Goal: Find specific page/section

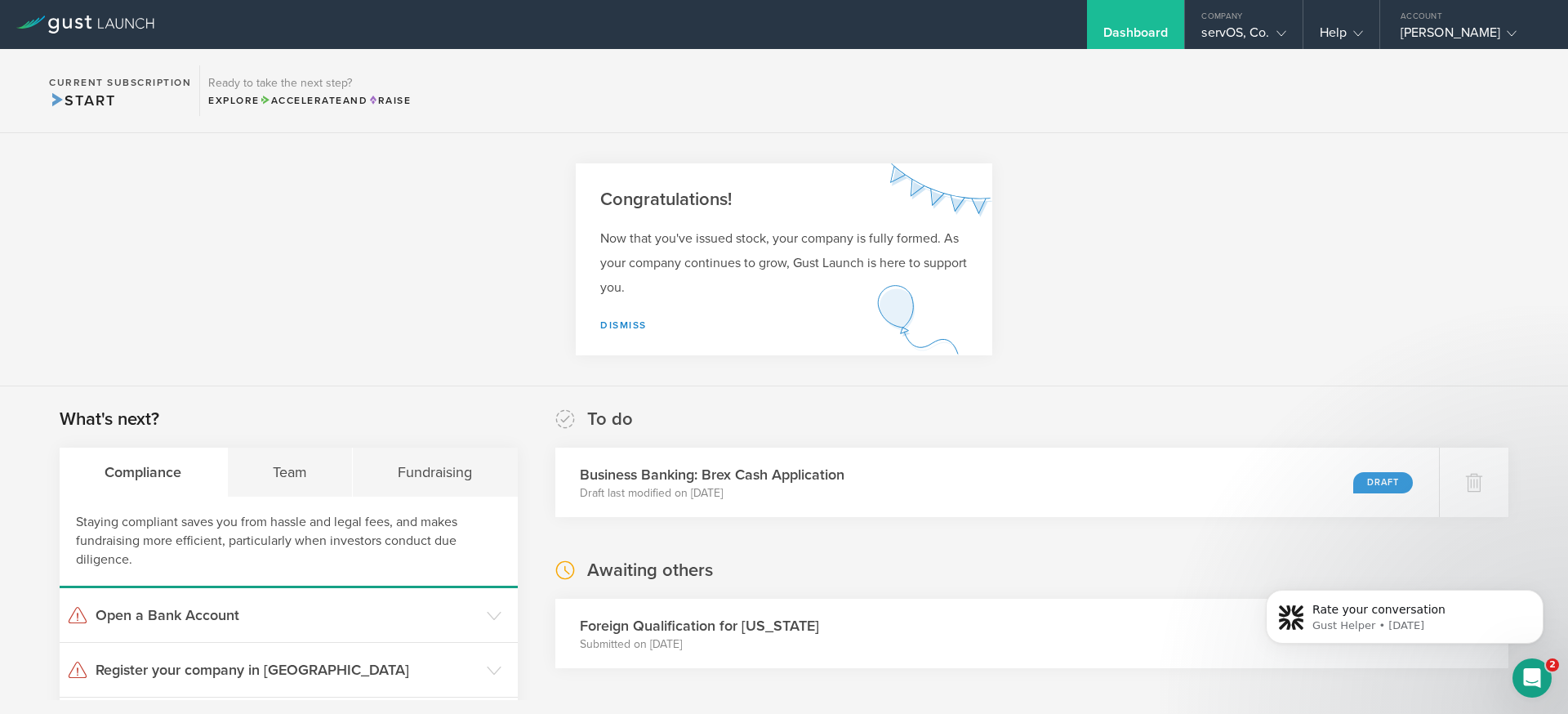
scroll to position [221, 0]
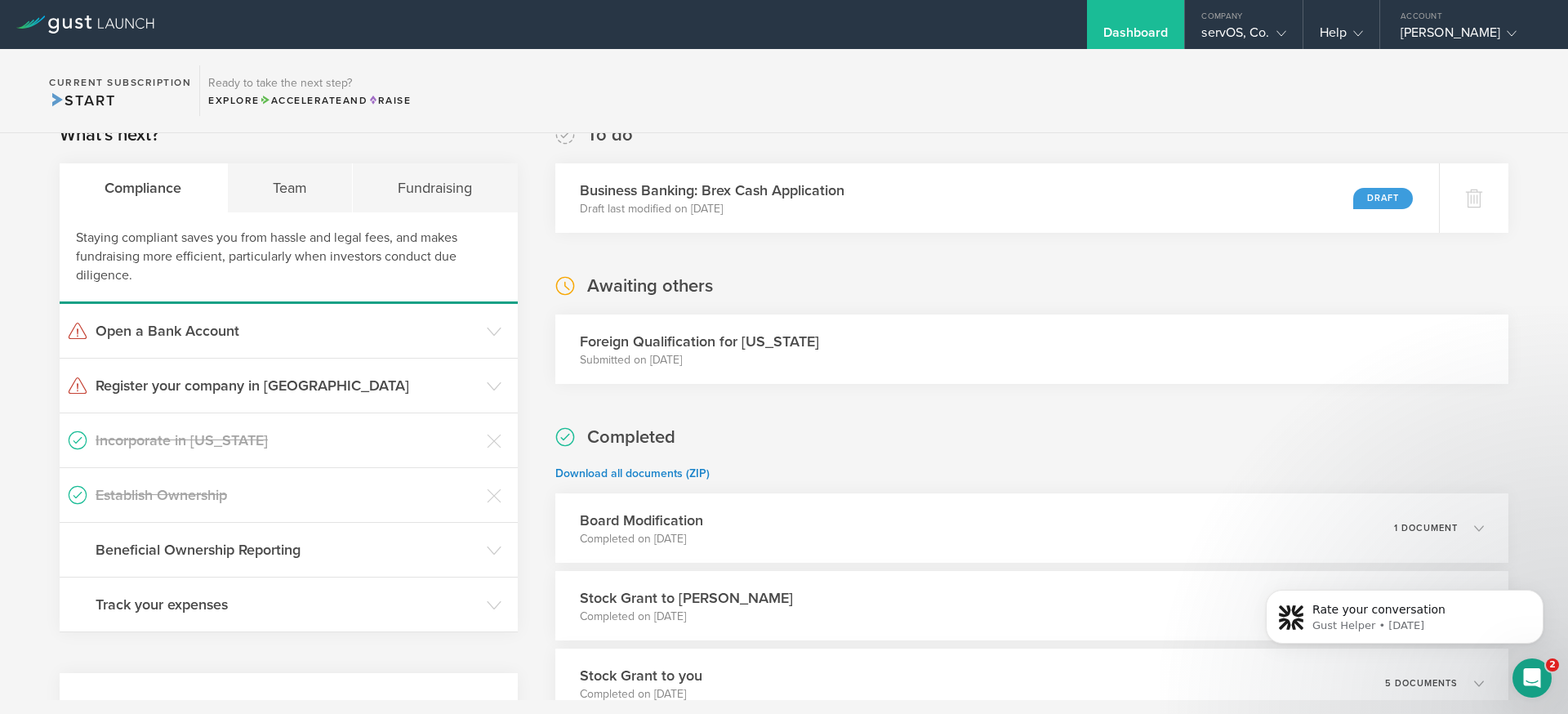
scroll to position [290, 0]
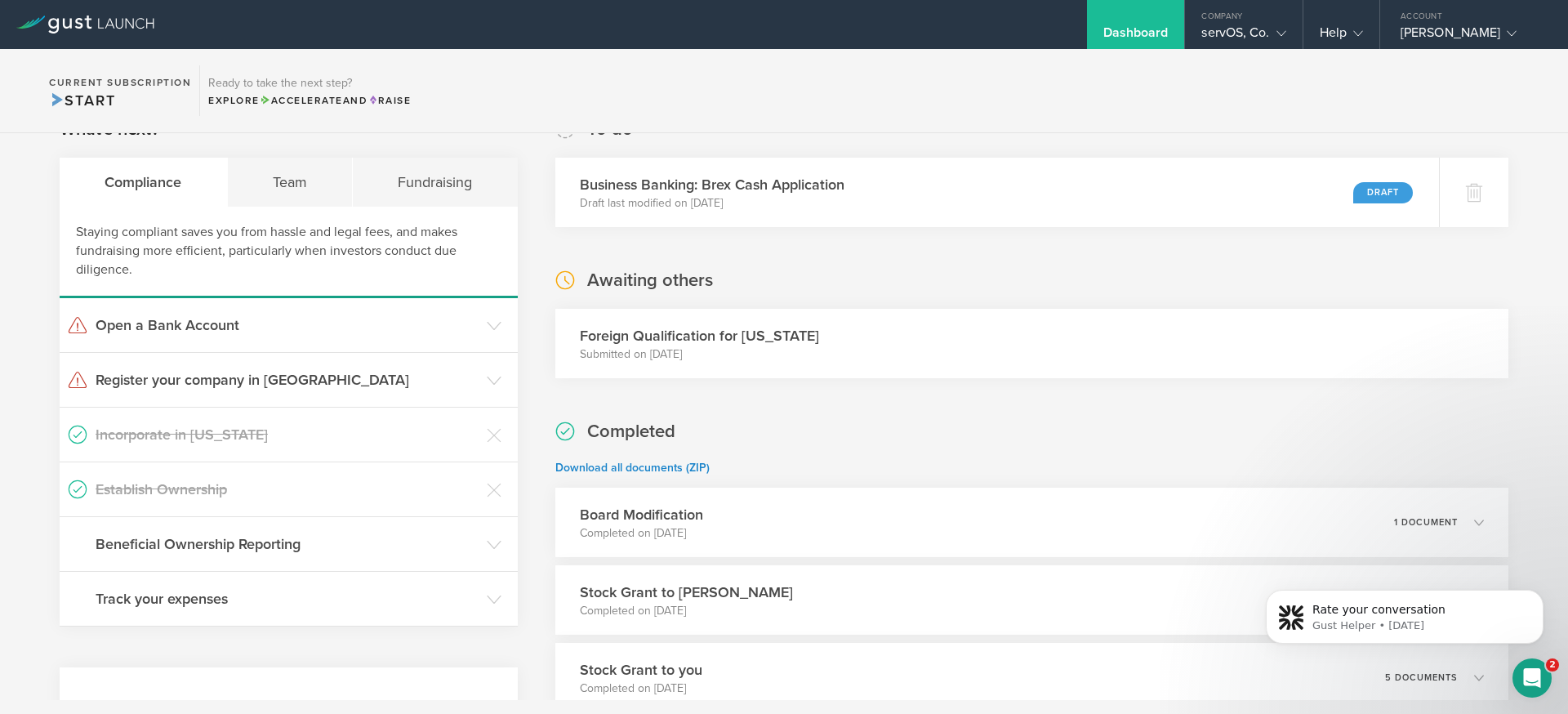
click at [653, 333] on h3 "Foreign Qualification for [US_STATE]" at bounding box center [700, 335] width 240 height 21
click at [1261, 34] on div "servOS, Co." at bounding box center [1243, 37] width 84 height 25
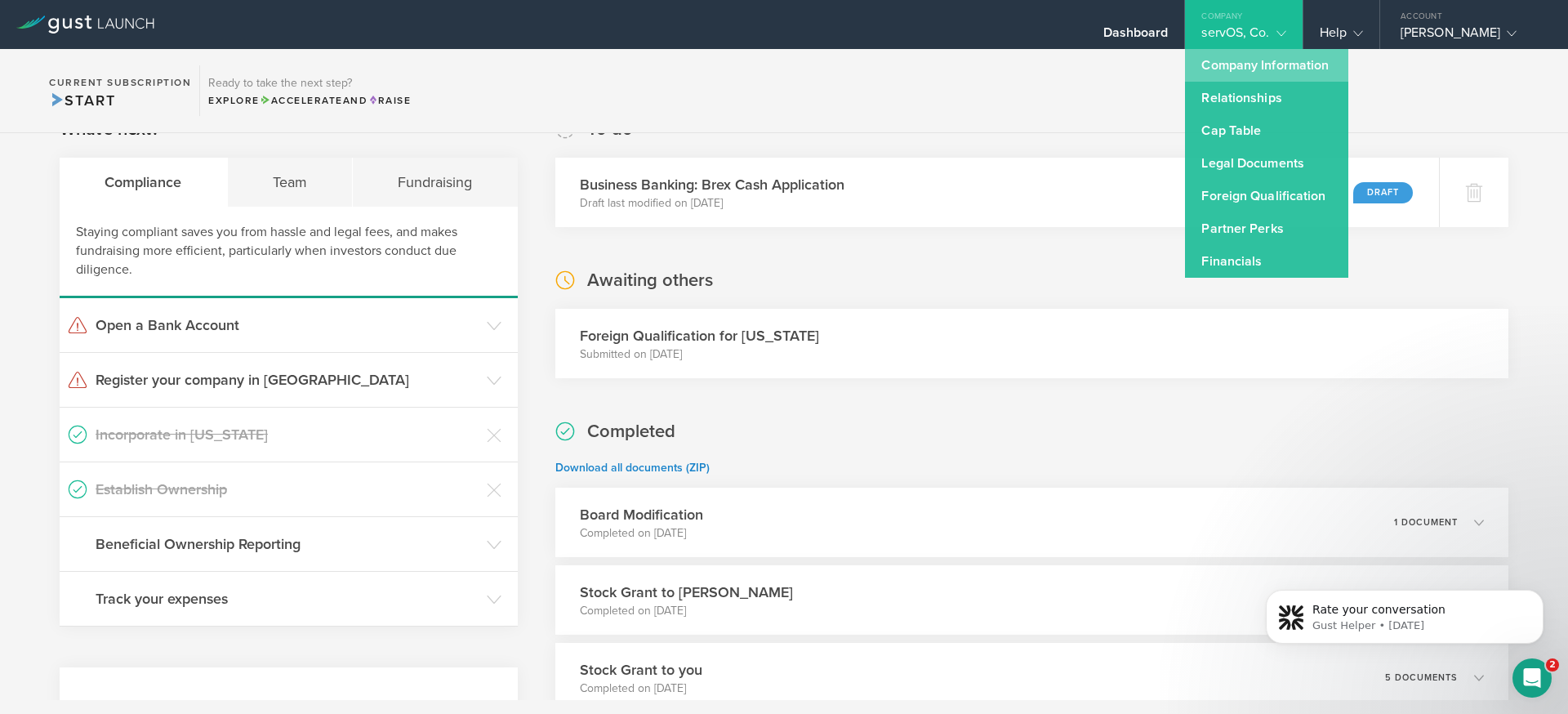
click at [1252, 69] on link "Company Information" at bounding box center [1266, 65] width 164 height 33
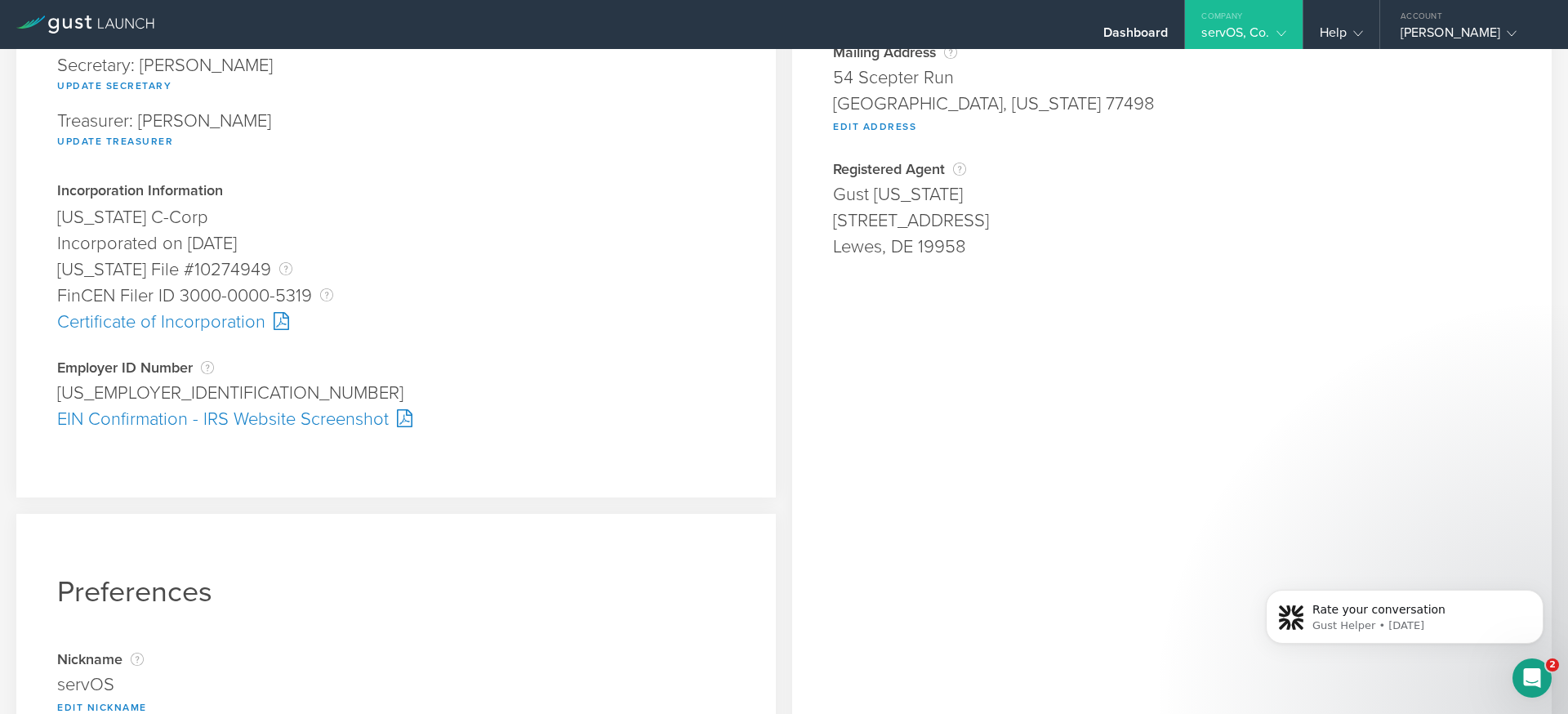
scroll to position [316, 0]
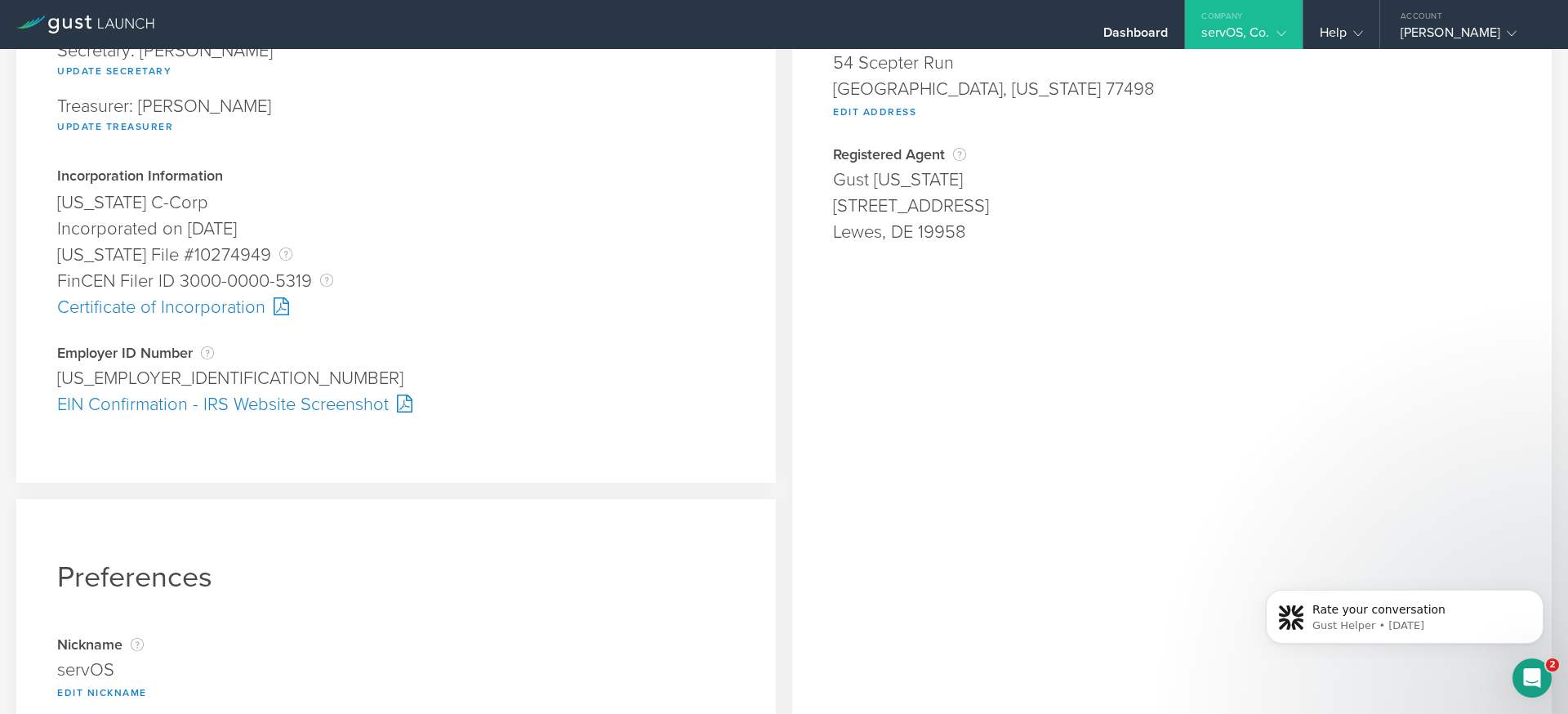
click at [225, 311] on div "Certificate of Incorporation" at bounding box center [395, 307] width 678 height 26
click at [294, 400] on div "EIN Confirmation - IRS Website Screenshot" at bounding box center [395, 404] width 678 height 26
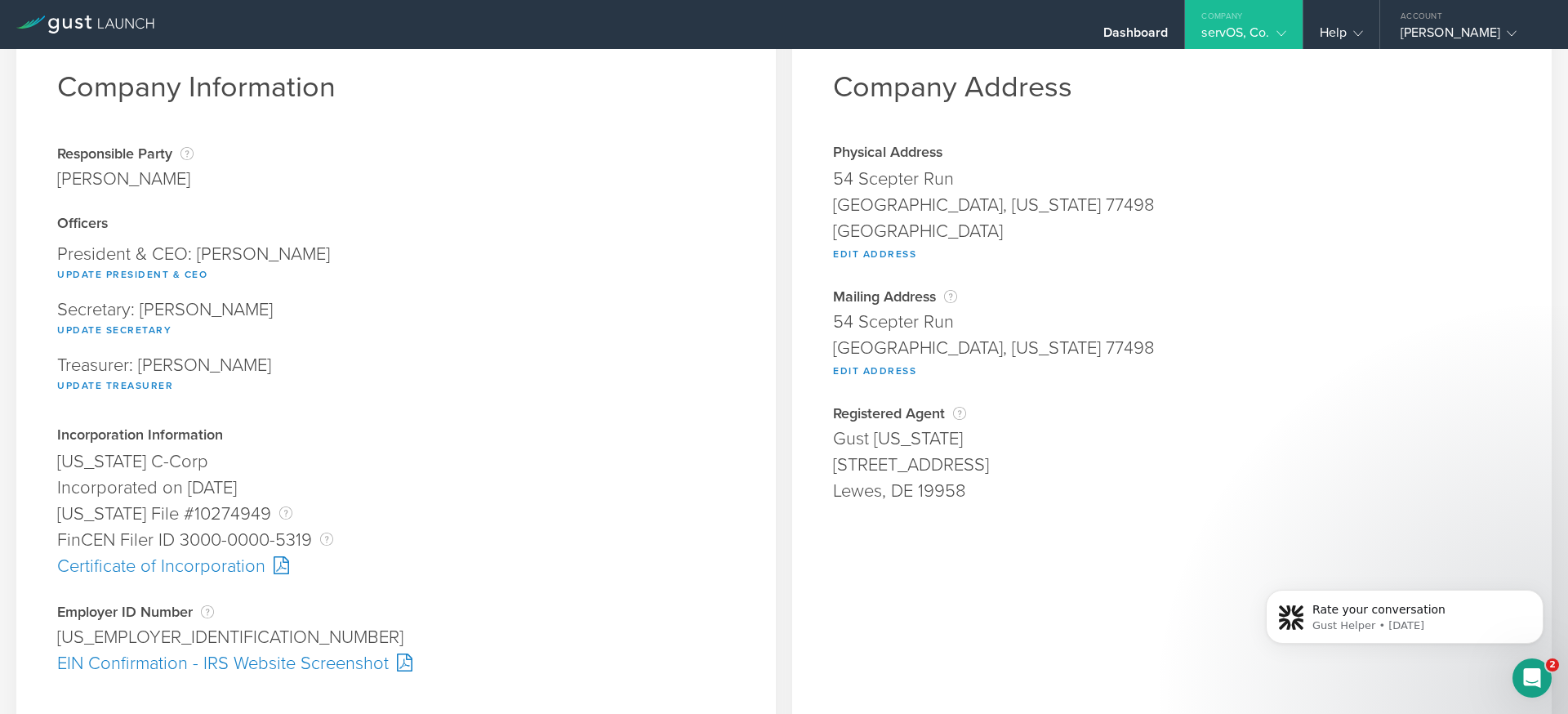
scroll to position [61, 0]
